Goal: Obtain resource: Download file/media

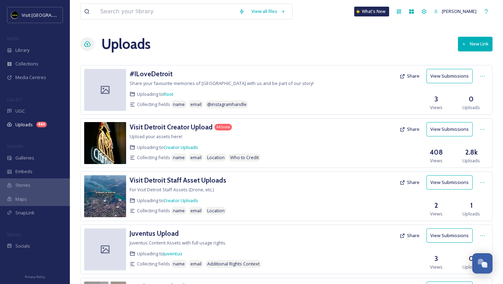
scroll to position [1127, 0]
click at [44, 126] on div "444" at bounding box center [41, 125] width 10 height 6
click at [464, 131] on button "View Submissions" at bounding box center [450, 129] width 46 height 14
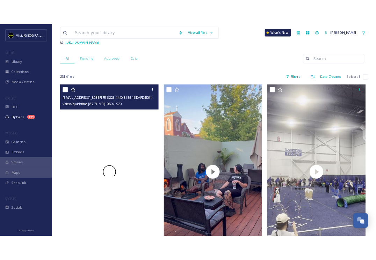
scroll to position [63, 0]
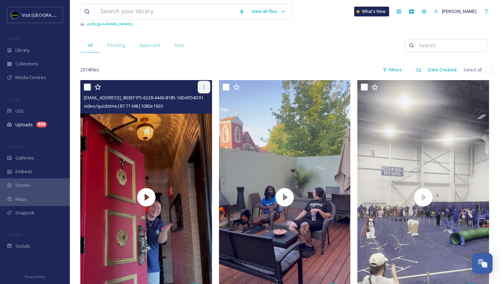
click at [204, 85] on icon at bounding box center [203, 87] width 1 height 4
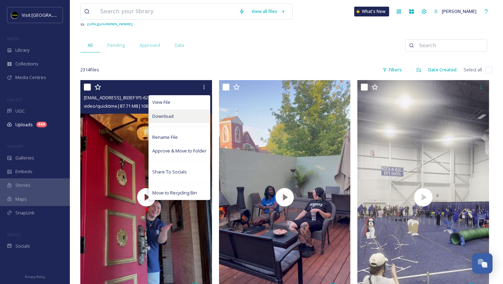
click at [173, 114] on div "Download" at bounding box center [179, 116] width 61 height 14
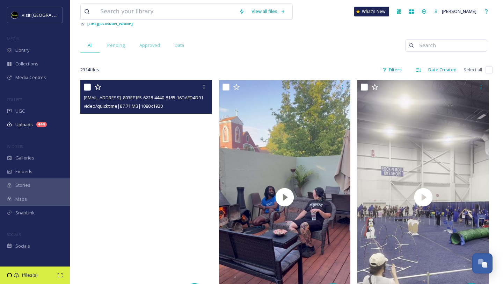
click at [173, 114] on video "ext_1756927751.651629_Foodiebeccak@gmail.com-copy_803EF1F5-6228-4440-8185-16DAF…" at bounding box center [146, 197] width 132 height 234
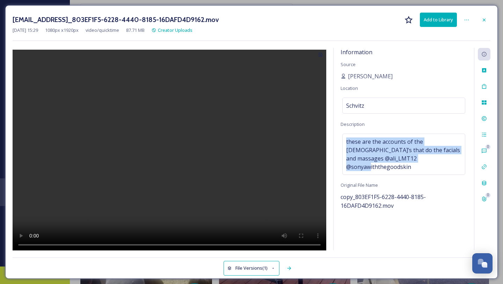
drag, startPoint x: 418, startPoint y: 159, endPoint x: 340, endPoint y: 134, distance: 81.9
click at [340, 134] on div "Information Source [PERSON_NAME] Location Schvitz Description these are the acc…" at bounding box center [404, 149] width 141 height 202
copy span "these are the accounts of the [DEMOGRAPHIC_DATA]’s that do the facials and mass…"
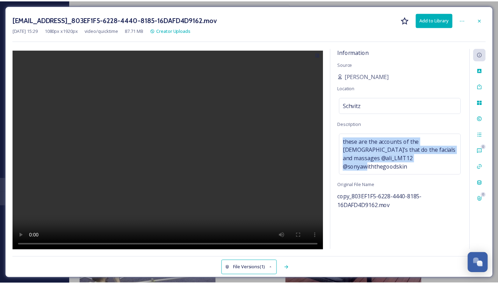
scroll to position [1111, 0]
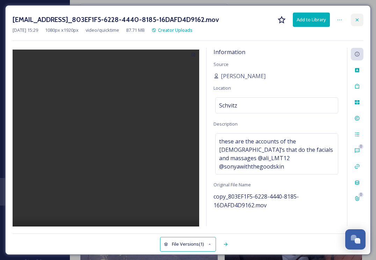
click at [358, 17] on icon at bounding box center [358, 20] width 6 height 6
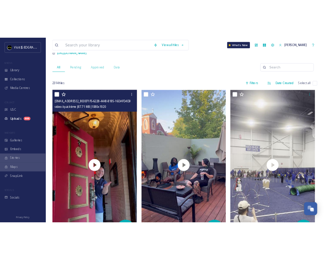
scroll to position [1127, 0]
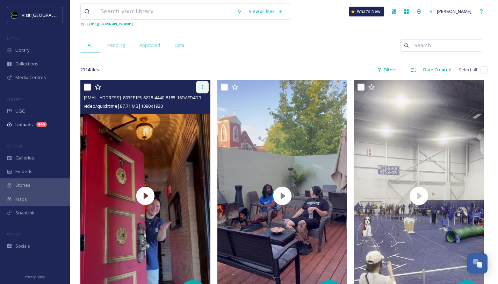
click at [202, 90] on div at bounding box center [202, 87] width 13 height 13
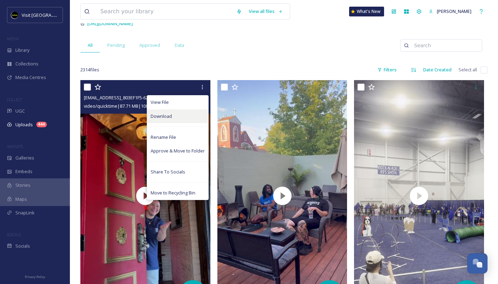
click at [175, 115] on div "Download" at bounding box center [177, 116] width 61 height 14
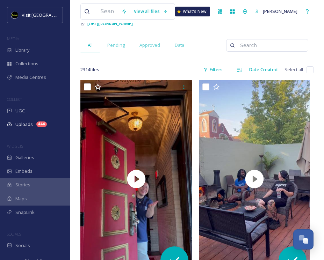
scroll to position [1111, 0]
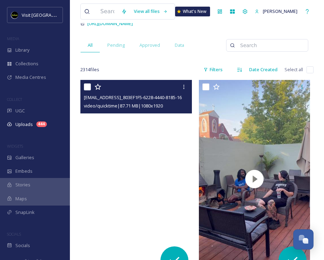
click at [162, 134] on video "ext_1756927751.651629_Foodiebeccak@gmail.com-copy_803EF1F5-6228-4440-8185-16DAF…" at bounding box center [136, 179] width 112 height 198
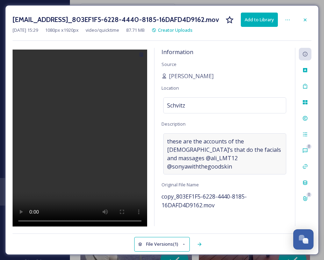
click at [240, 162] on div "these are the accounts of the [DEMOGRAPHIC_DATA]’s that do the facials and mass…" at bounding box center [224, 154] width 123 height 41
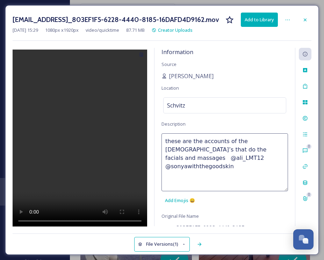
drag, startPoint x: 235, startPoint y: 159, endPoint x: 176, endPoint y: 151, distance: 59.7
click at [176, 151] on textarea "these are the accounts of the [DEMOGRAPHIC_DATA]’s that do the facials and mass…" at bounding box center [225, 163] width 127 height 58
click at [302, 18] on icon at bounding box center [305, 20] width 6 height 6
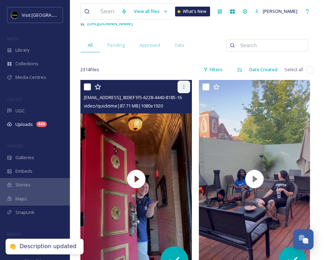
click at [184, 87] on icon at bounding box center [184, 87] width 6 height 6
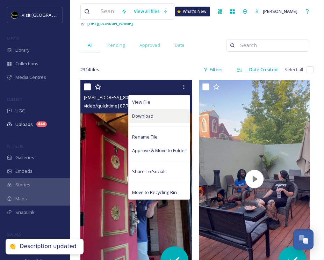
click at [156, 116] on div "Download" at bounding box center [159, 116] width 61 height 14
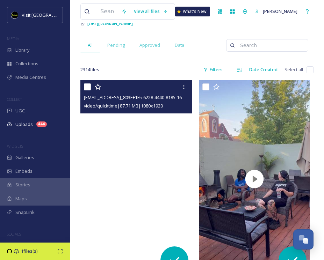
click at [131, 131] on video "ext_1756927751.651629_Foodiebeccak@gmail.com-copy_803EF1F5-6228-4440-8185-16DAF…" at bounding box center [136, 179] width 112 height 198
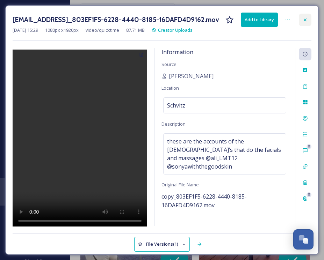
click at [306, 19] on icon at bounding box center [305, 19] width 3 height 3
